Goal: Information Seeking & Learning: Learn about a topic

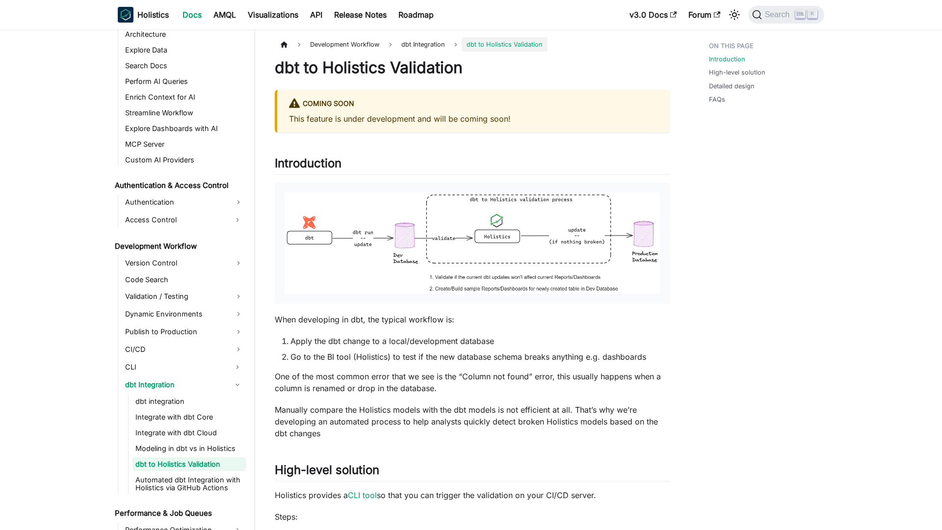
scroll to position [581, 0]
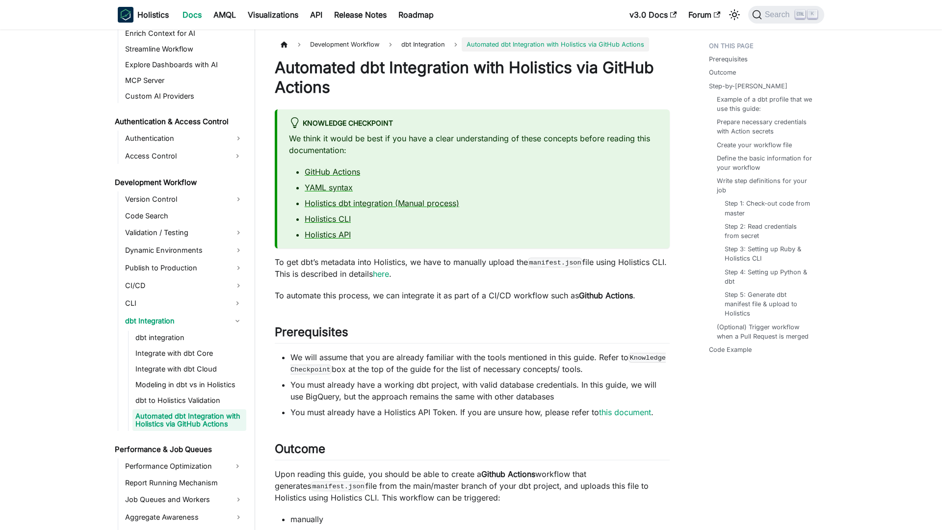
scroll to position [605, 0]
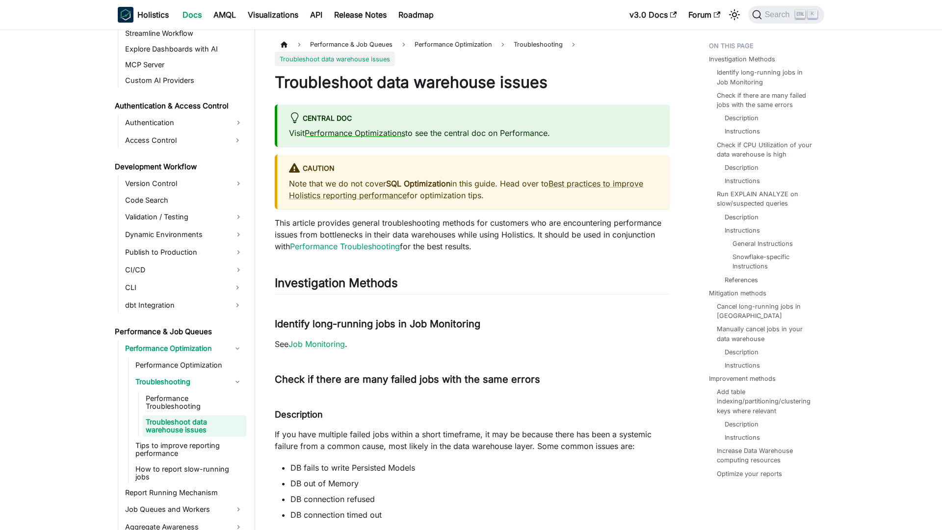
scroll to position [626, 0]
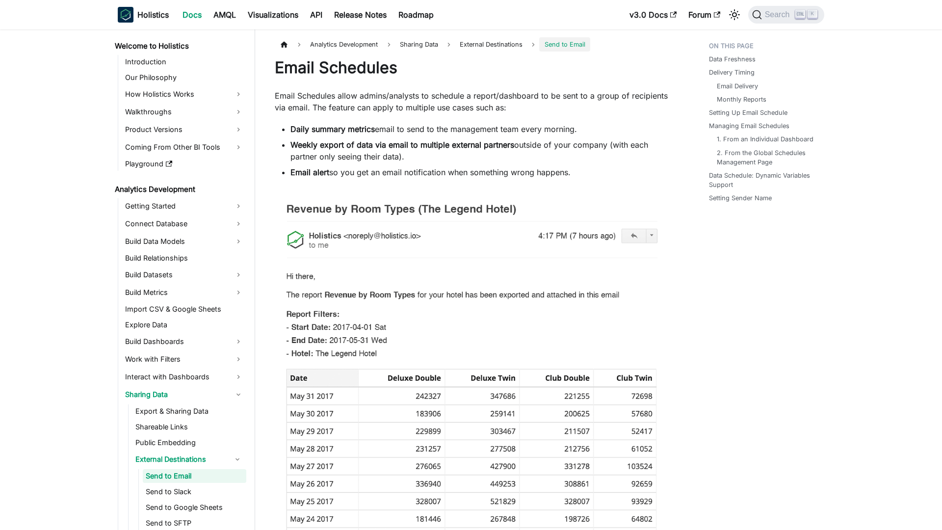
scroll to position [53, 0]
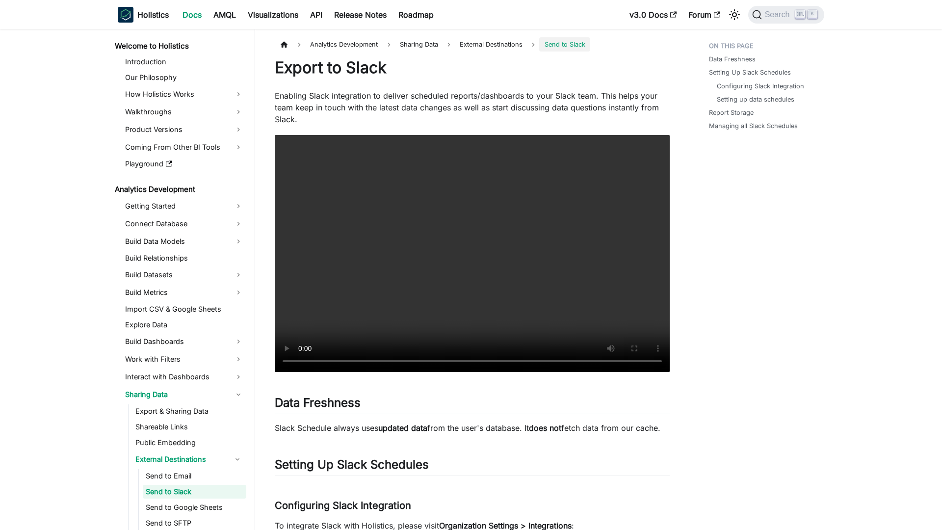
scroll to position [69, 0]
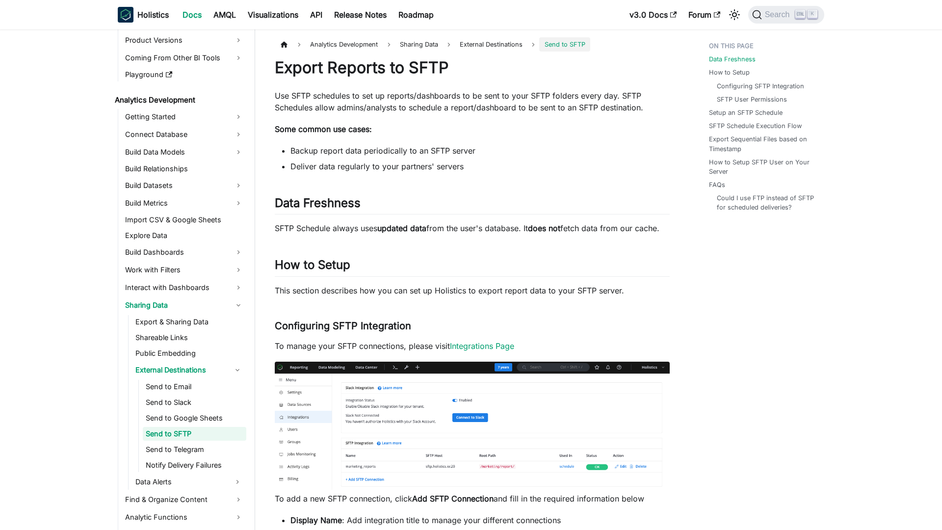
scroll to position [100, 0]
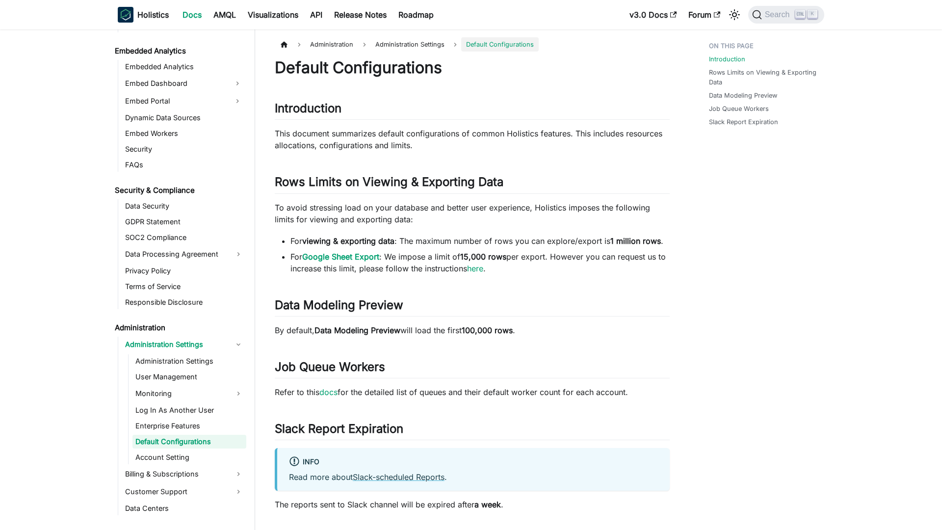
scroll to position [1044, 0]
